Goal: Information Seeking & Learning: Learn about a topic

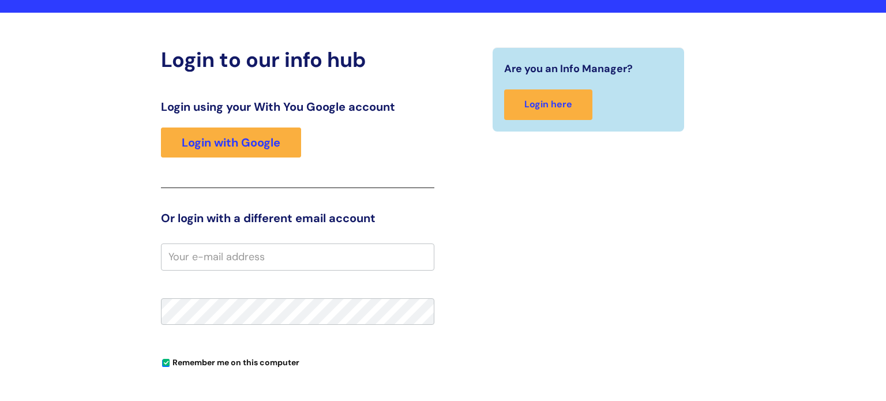
scroll to position [67, 0]
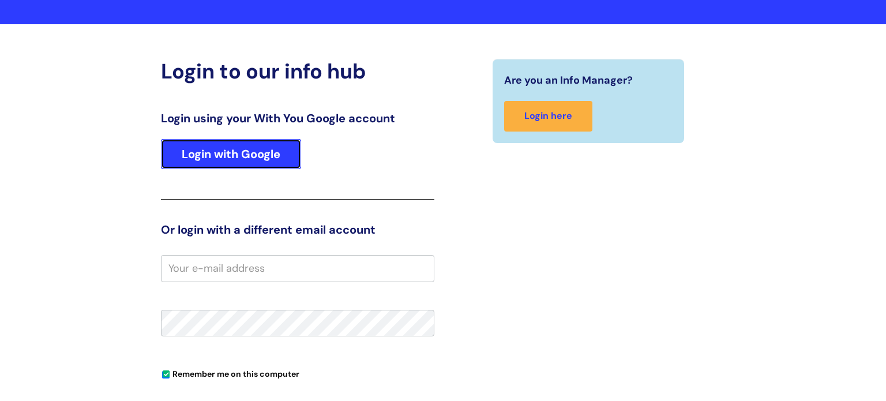
click at [273, 153] on link "Login with Google" at bounding box center [231, 154] width 140 height 30
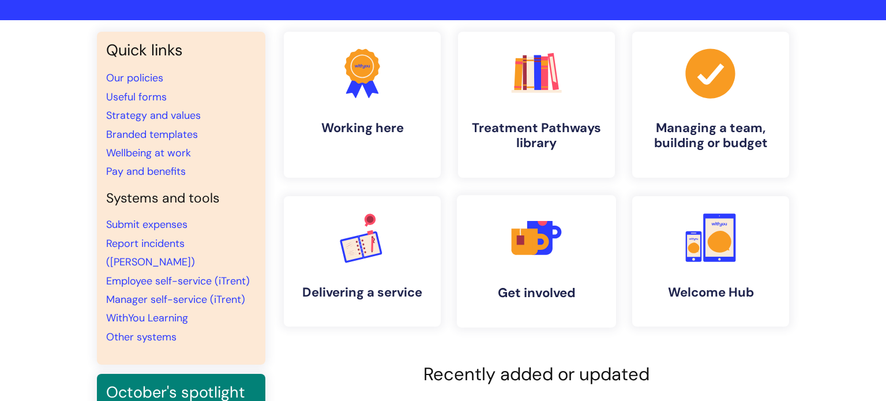
scroll to position [85, 0]
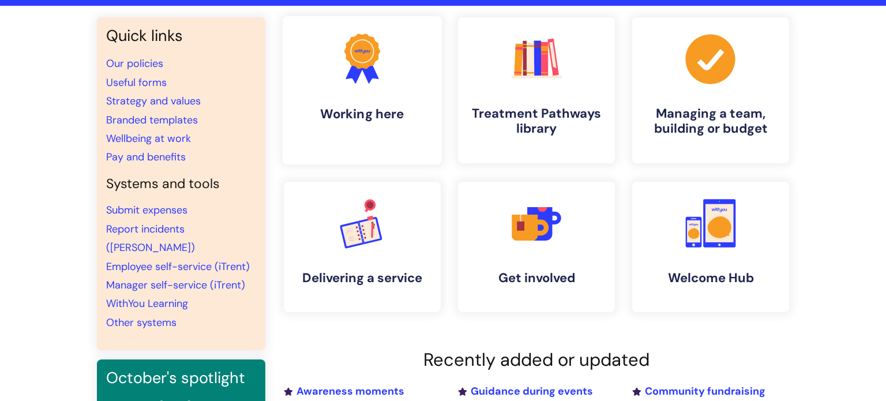
click at [372, 115] on h4 "Working here" at bounding box center [362, 114] width 141 height 16
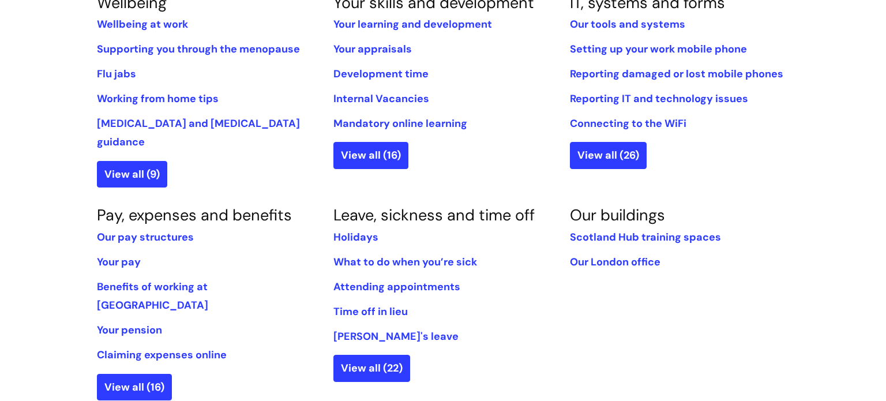
scroll to position [535, 0]
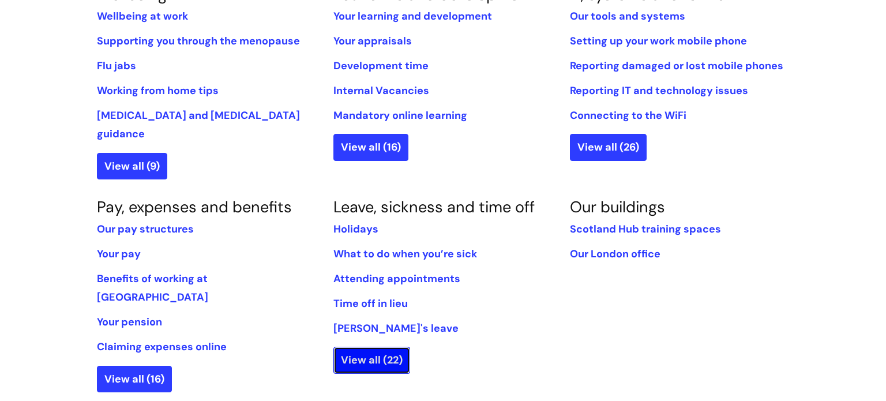
click at [374, 347] on link "View all (22)" at bounding box center [371, 360] width 77 height 27
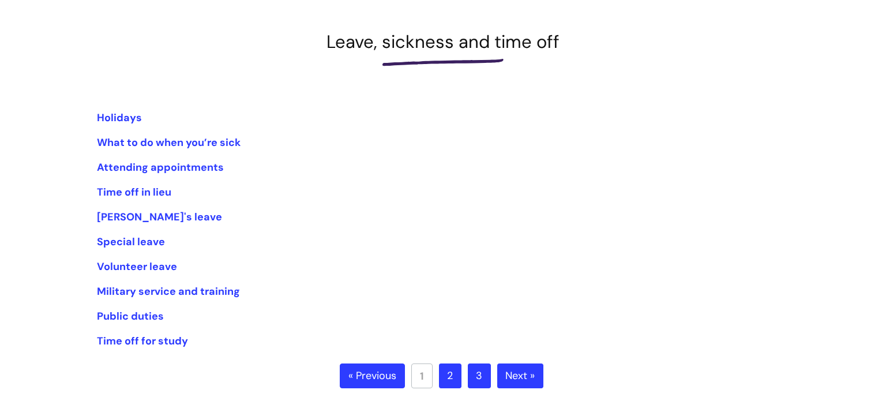
scroll to position [152, 0]
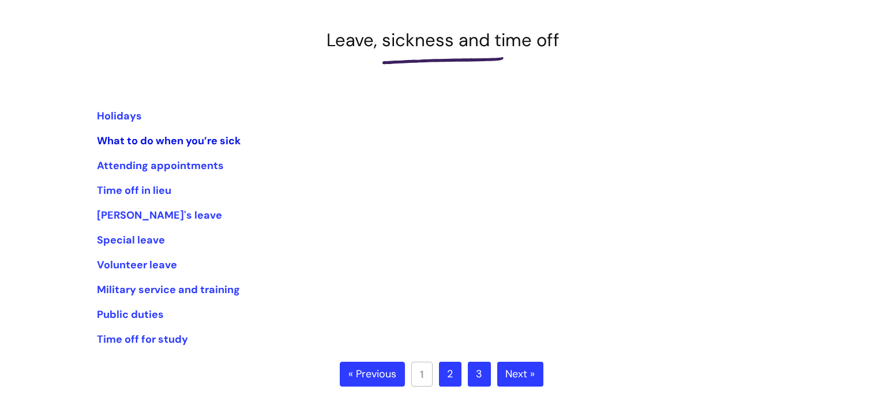
click at [148, 142] on link "What to do when you’re sick" at bounding box center [169, 141] width 144 height 14
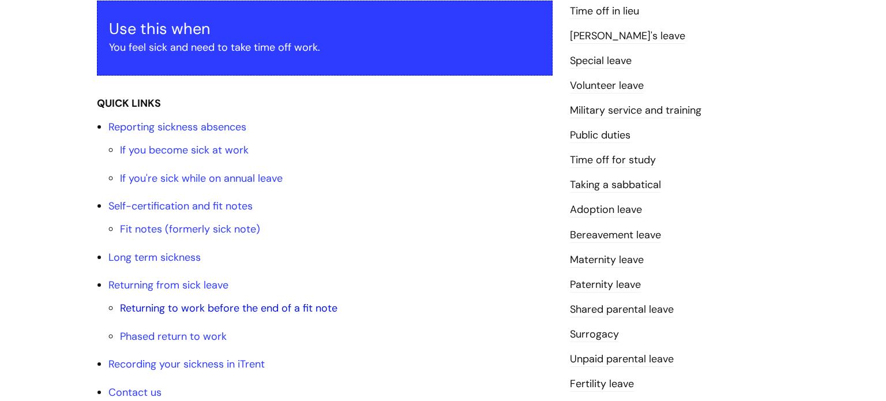
scroll to position [231, 0]
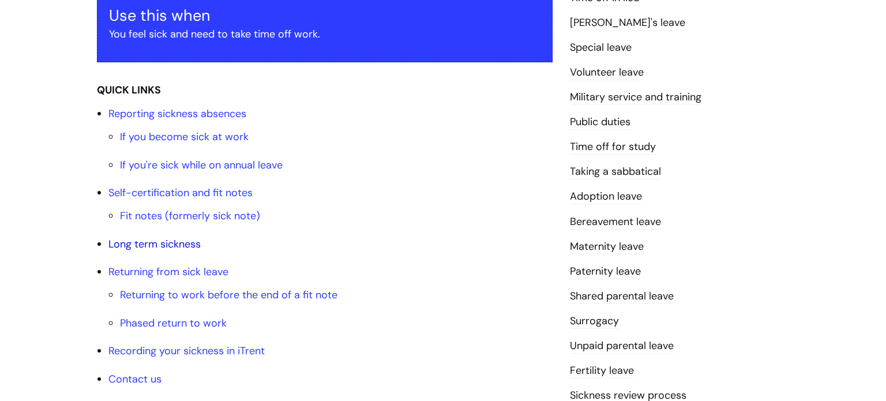
click at [182, 244] on link "Long term sickness" at bounding box center [154, 244] width 92 height 14
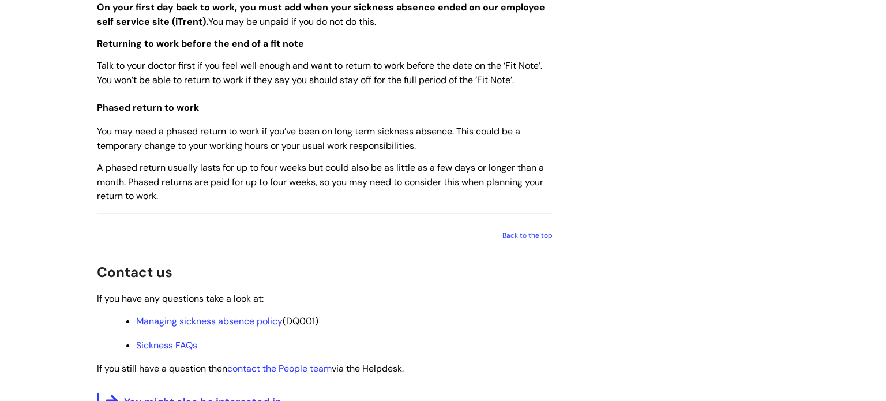
scroll to position [1545, 0]
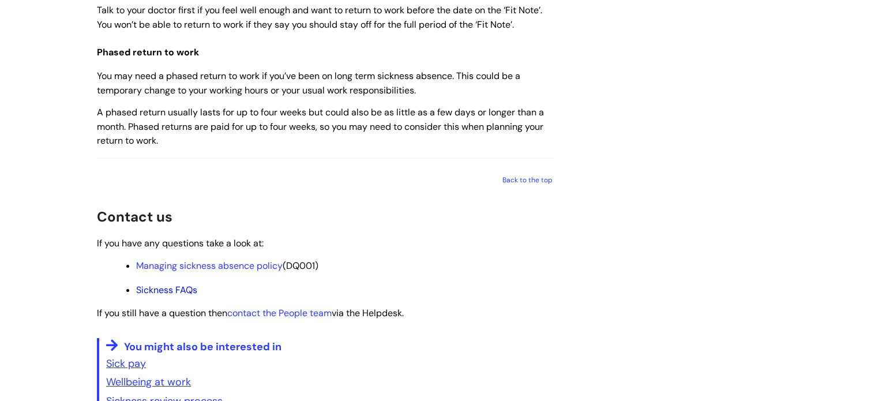
click at [183, 296] on link "Sickness FAQs" at bounding box center [166, 290] width 61 height 12
